Goal: Find specific fact: Find specific page/section

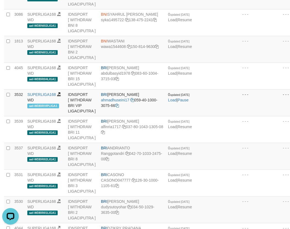
scroll to position [259, 0]
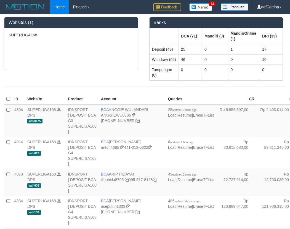
scroll to position [259, 0]
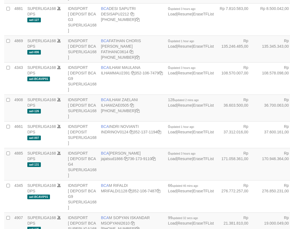
click at [121, 107] on td "BCA ILHAM ZAELANI ILHAMZAE0505 406-228-0631" at bounding box center [132, 108] width 67 height 27
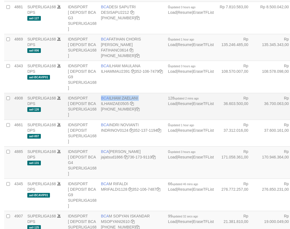
copy td "BCA ILHAM ZAELANI"
